Goal: Task Accomplishment & Management: Manage account settings

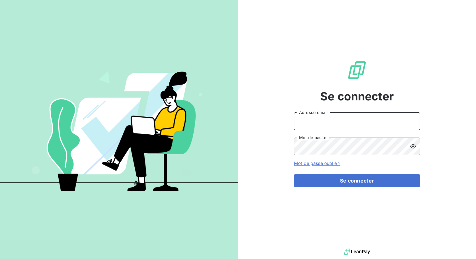
click at [308, 121] on input "Adresse email" at bounding box center [357, 121] width 126 height 18
type input "admin@fbt"
click at [294, 174] on button "Se connecter" at bounding box center [357, 180] width 126 height 13
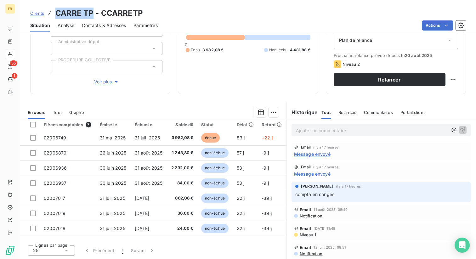
drag, startPoint x: 56, startPoint y: 14, endPoint x: 91, endPoint y: 16, distance: 35.0
click at [91, 16] on h3 "CARRE TP - CCARRETP" at bounding box center [98, 13] width 87 height 11
copy h3 "CARRE TP"
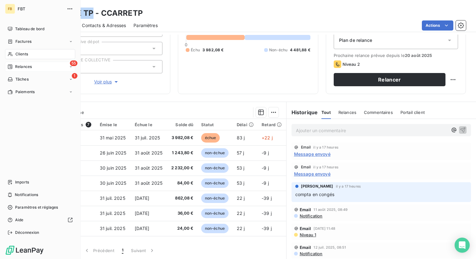
click at [24, 65] on span "Relances" at bounding box center [23, 67] width 17 height 6
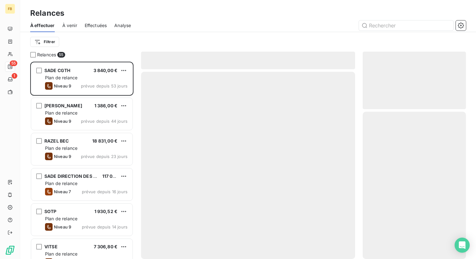
scroll to position [197, 103]
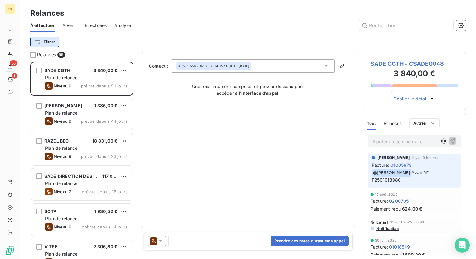
click at [52, 39] on html "FB 55 1 Relances À effectuer À venir Effectuées Analyse Filtrer Relances 55 SAD…" at bounding box center [238, 129] width 476 height 259
click at [99, 24] on html "FB 55 1 Relances À effectuer À venir Effectuées Analyse Filtrer Relances 55 SAD…" at bounding box center [238, 129] width 476 height 259
click at [99, 24] on span "Effectuées" at bounding box center [96, 25] width 22 height 6
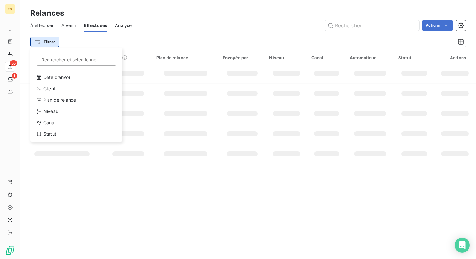
click at [49, 42] on html "FB 55 1 Relances À effectuer À venir Effectuées Analyse Actions Filtrer Recherc…" at bounding box center [238, 129] width 476 height 259
click at [53, 92] on div "Client" at bounding box center [76, 89] width 87 height 10
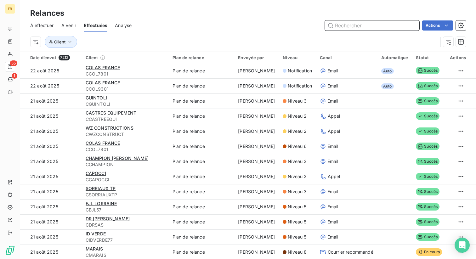
click at [367, 25] on input "text" at bounding box center [372, 25] width 94 height 10
paste input "CARRE TP"
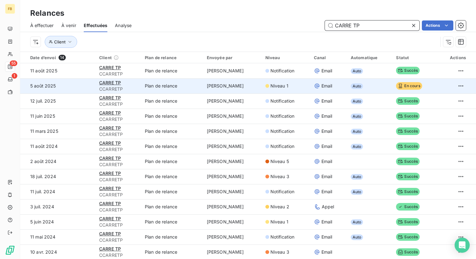
type input "CARRE TP"
click at [131, 85] on div "CARRE TP" at bounding box center [118, 83] width 38 height 6
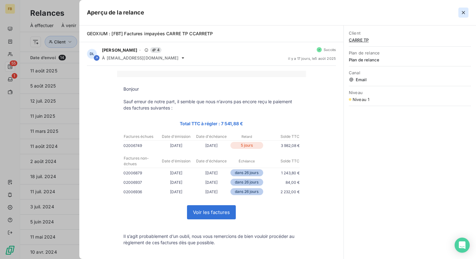
click at [466, 11] on icon "button" at bounding box center [463, 12] width 6 height 6
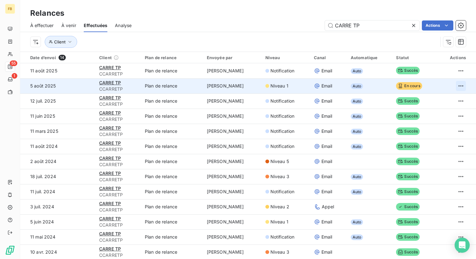
click at [457, 85] on html "FB 55 1 Relances À effectuer À venir Effectuées Analyse CARRE TP Actions Client…" at bounding box center [238, 129] width 476 height 259
click at [294, 83] on div "Niveau 1" at bounding box center [285, 86] width 41 height 6
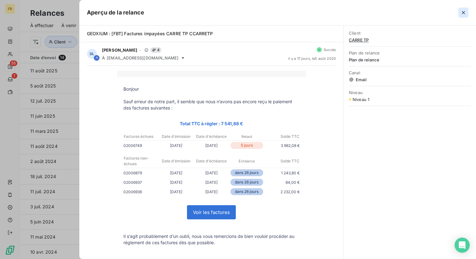
click at [463, 14] on icon "button" at bounding box center [463, 12] width 6 height 6
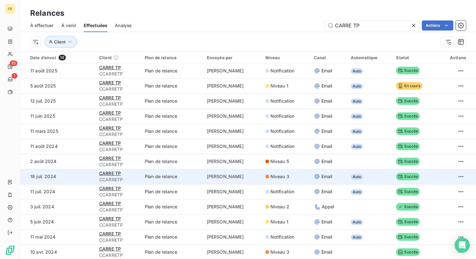
click at [279, 178] on span "Niveau 3" at bounding box center [279, 176] width 19 height 6
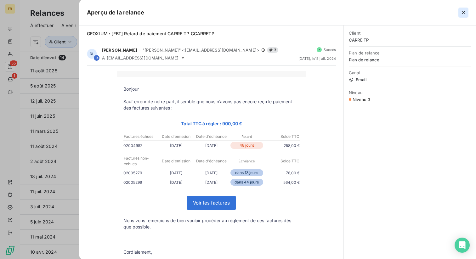
click at [463, 12] on icon "button" at bounding box center [463, 12] width 3 height 3
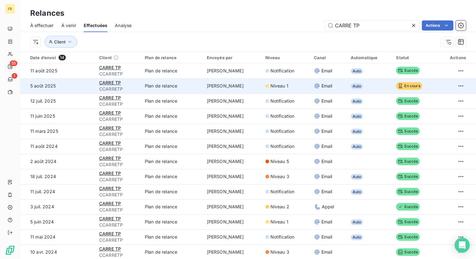
click at [284, 89] on td "Niveau 1" at bounding box center [285, 85] width 48 height 15
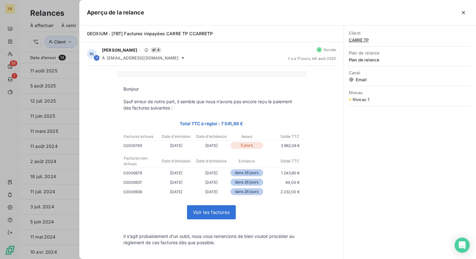
scroll to position [117, 0]
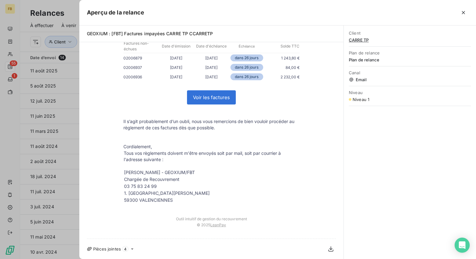
click at [132, 248] on icon at bounding box center [132, 248] width 5 height 5
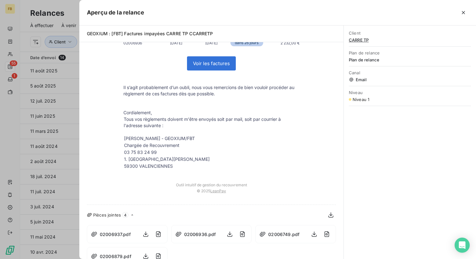
scroll to position [163, 0]
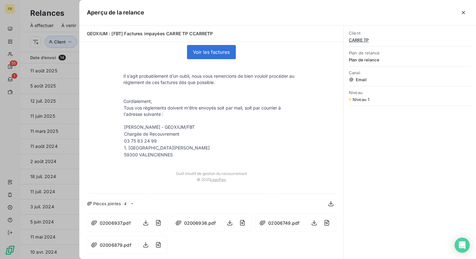
click at [130, 203] on icon at bounding box center [132, 203] width 5 height 5
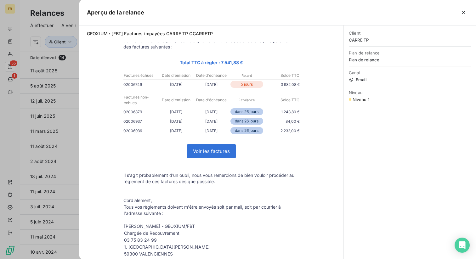
scroll to position [0, 0]
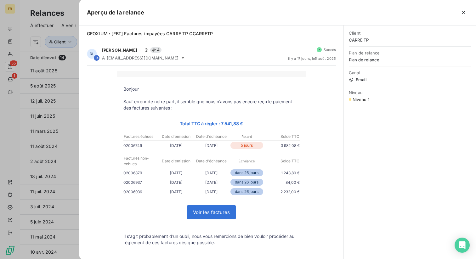
click at [300, 25] on div "GEOXIUM : [FBT] Factures impayées CARRE TP CCARRETP" at bounding box center [211, 33] width 264 height 17
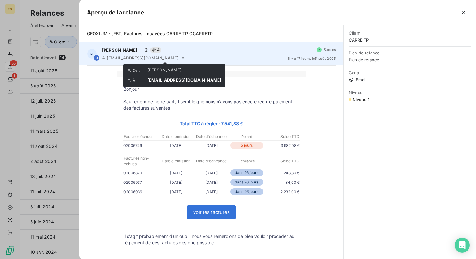
click at [180, 58] on icon at bounding box center [182, 57] width 5 height 5
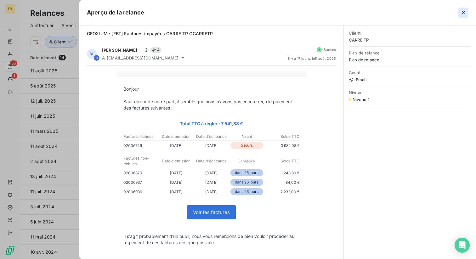
click at [462, 13] on icon "button" at bounding box center [463, 12] width 3 height 3
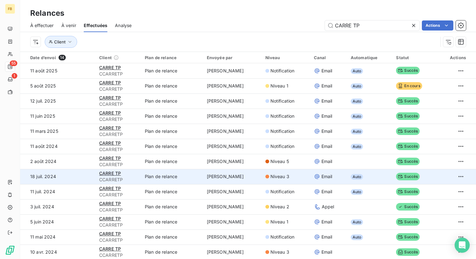
click at [294, 178] on div "Niveau 3" at bounding box center [285, 176] width 41 height 6
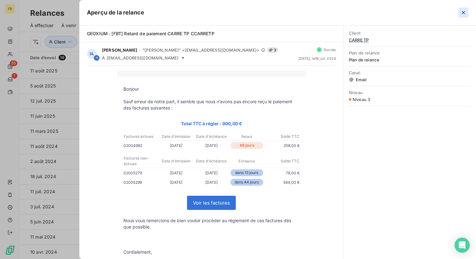
click at [462, 12] on icon "button" at bounding box center [463, 12] width 6 height 6
